Goal: Task Accomplishment & Management: Use online tool/utility

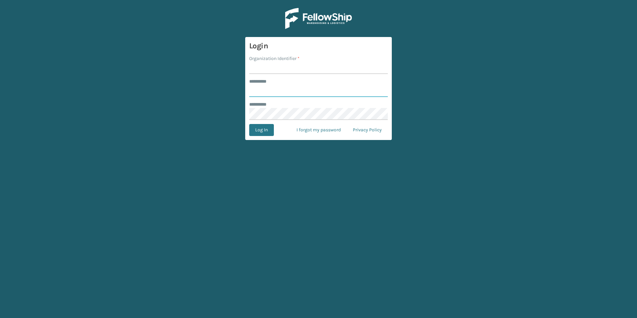
type input "***"
type input "SuperAdminOrganization"
drag, startPoint x: 257, startPoint y: 136, endPoint x: 258, endPoint y: 132, distance: 4.1
click at [258, 132] on button "Log In" at bounding box center [261, 130] width 25 height 12
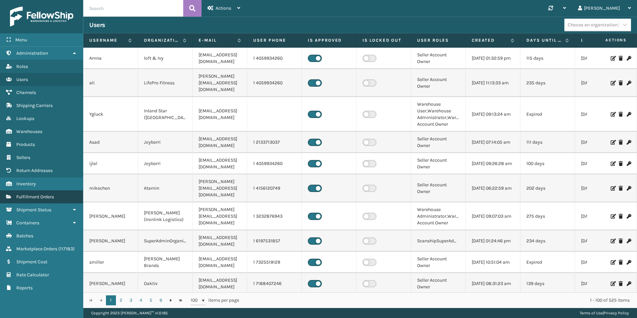
click at [36, 199] on span "Fulfillment Orders" at bounding box center [35, 197] width 38 height 6
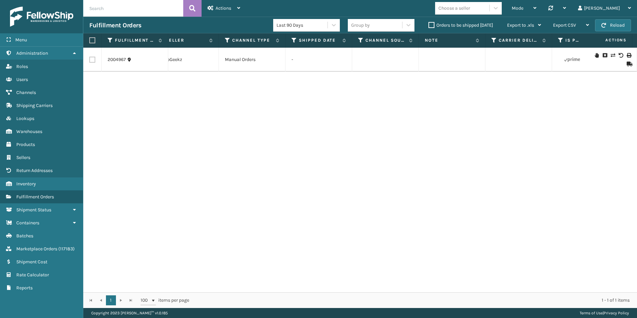
scroll to position [0, 769]
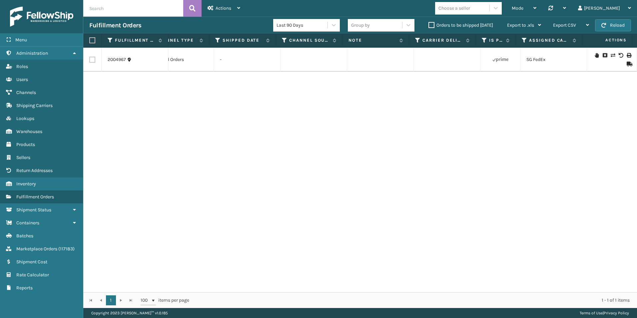
click at [431, 24] on label "Orders to be shipped today" at bounding box center [460, 25] width 65 height 6
click at [429, 24] on input "Orders to be shipped today" at bounding box center [428, 23] width 0 height 4
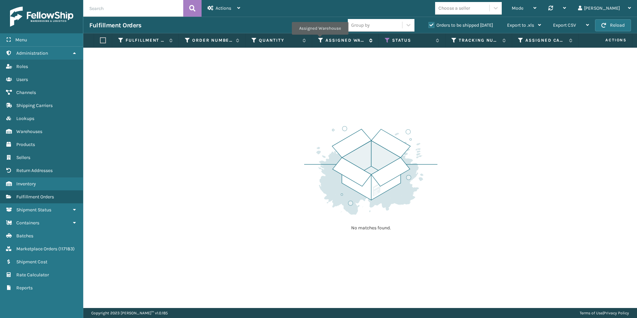
click at [320, 39] on icon at bounding box center [320, 40] width 5 height 6
click at [386, 41] on icon at bounding box center [387, 40] width 5 height 6
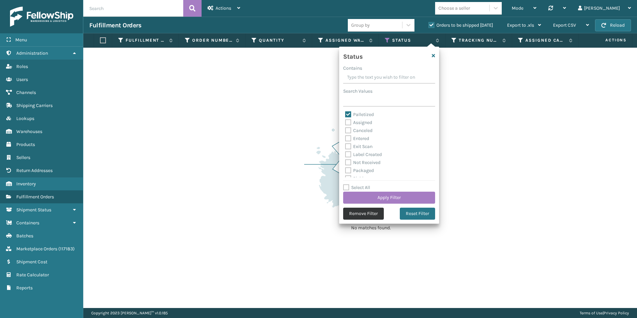
click at [361, 213] on button "Remove Filter" at bounding box center [363, 214] width 41 height 12
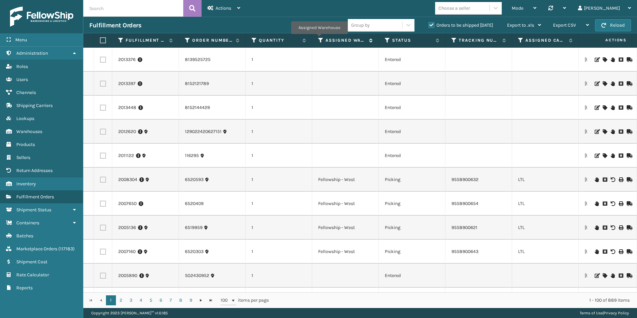
click at [319, 39] on icon at bounding box center [320, 40] width 5 height 6
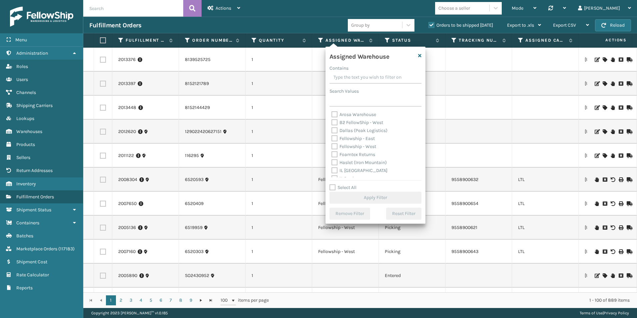
click at [334, 145] on label "Fellowship - West" at bounding box center [353, 147] width 45 height 6
click at [332, 145] on input "Fellowship - West" at bounding box center [331, 145] width 0 height 4
checkbox input "true"
click at [369, 192] on button "Apply Filter" at bounding box center [375, 198] width 92 height 12
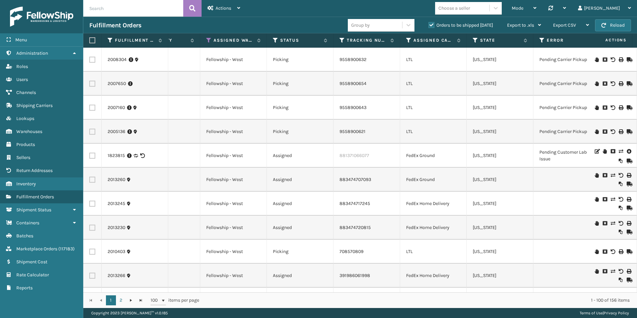
scroll to position [0, 160]
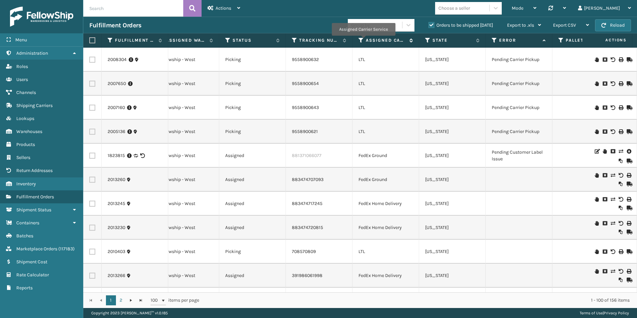
click at [363, 40] on icon at bounding box center [360, 40] width 5 height 6
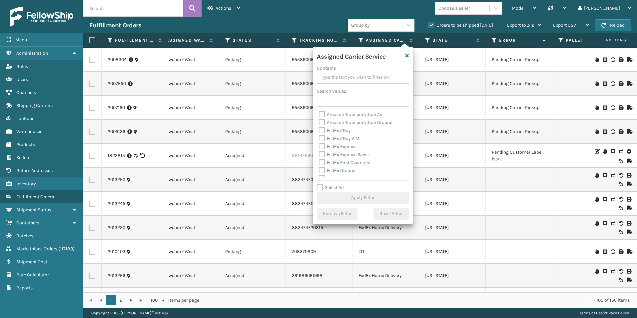
click at [320, 186] on label "Select All" at bounding box center [330, 188] width 27 height 6
click at [320, 184] on input "Select All" at bounding box center [367, 184] width 100 height 1
checkbox input "true"
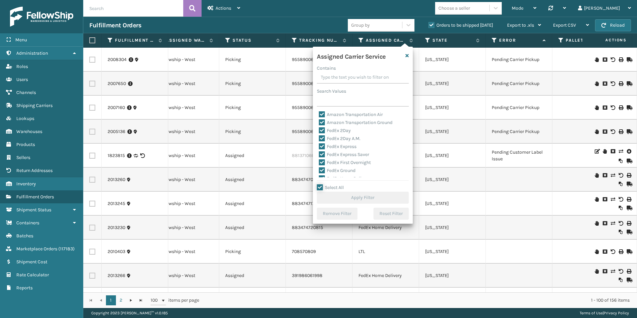
checkbox input "true"
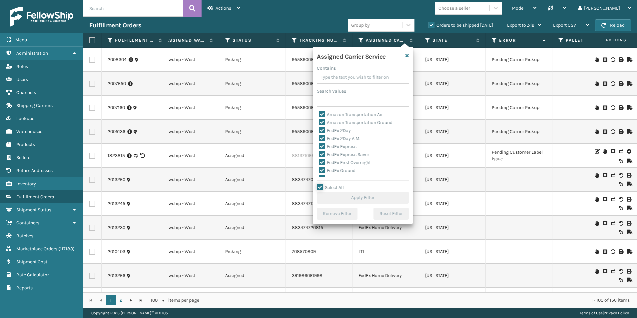
checkbox input "true"
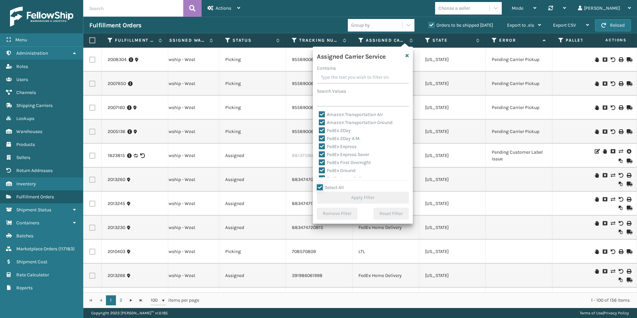
checkbox input "true"
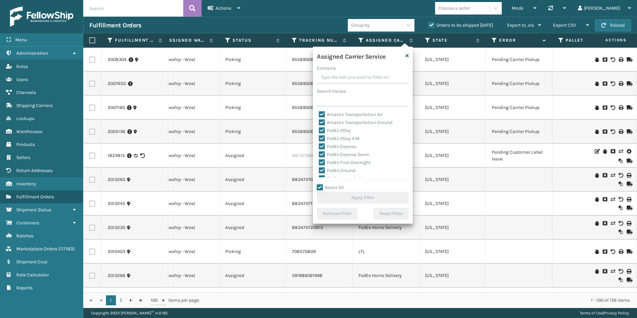
checkbox input "true"
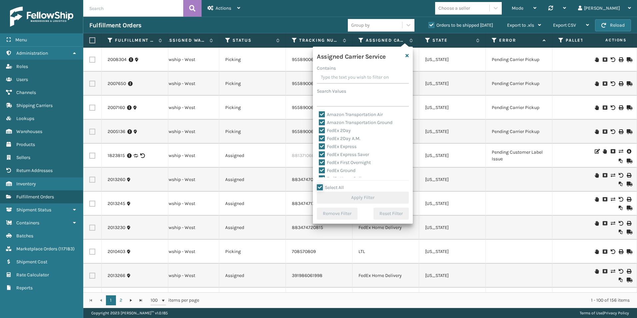
checkbox input "true"
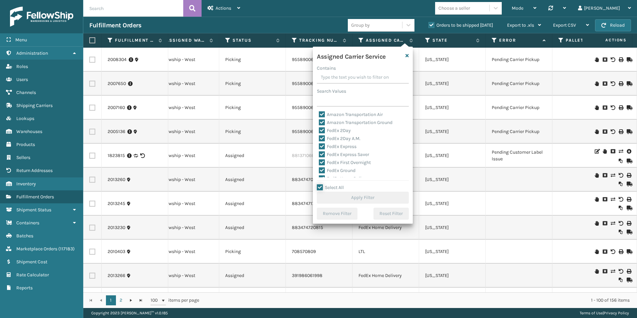
checkbox input "true"
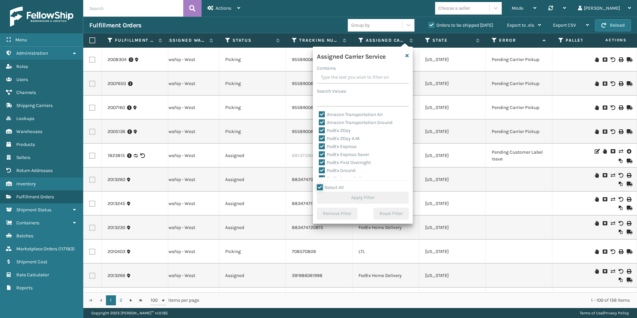
checkbox input "true"
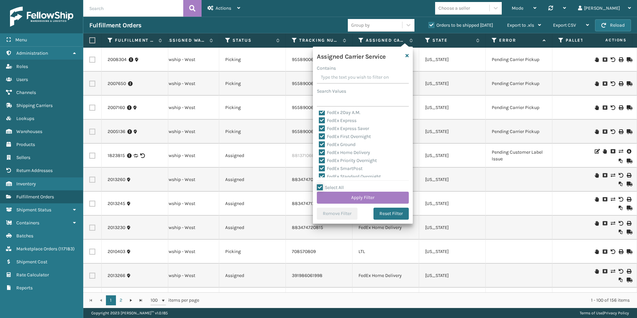
scroll to position [67, 0]
click at [321, 143] on label "LTL" at bounding box center [326, 144] width 15 height 6
click at [319, 143] on input "LTL" at bounding box center [319, 142] width 0 height 4
checkbox input "false"
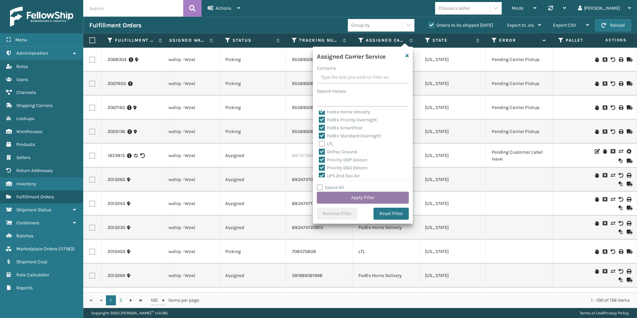
click at [364, 196] on button "Apply Filter" at bounding box center [363, 198] width 92 height 12
